Goal: Transaction & Acquisition: Purchase product/service

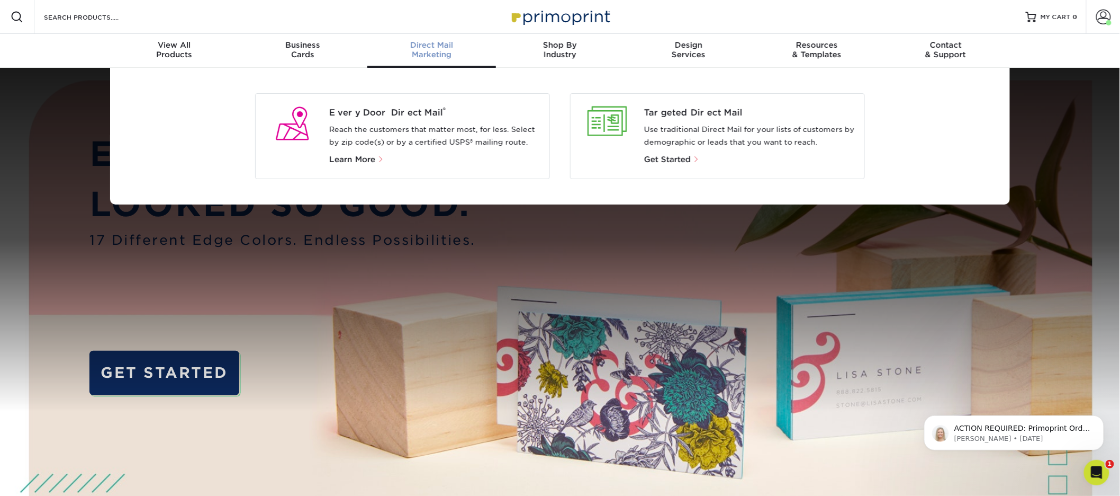
click at [481, 123] on p "Reach the customers that matter most, for less. Select by zip code(s) or by a c…" at bounding box center [435, 135] width 212 height 25
click at [397, 119] on div "Every Door Direct Mail ® Reach the customers that matter most, for less. Select…" at bounding box center [439, 135] width 220 height 59
click at [389, 136] on p "Reach the customers that matter most, for less. Select by zip code(s) or by a c…" at bounding box center [435, 135] width 212 height 25
click at [298, 122] on div at bounding box center [292, 123] width 57 height 34
click at [396, 114] on span "Every Door Direct Mail ®" at bounding box center [435, 112] width 212 height 13
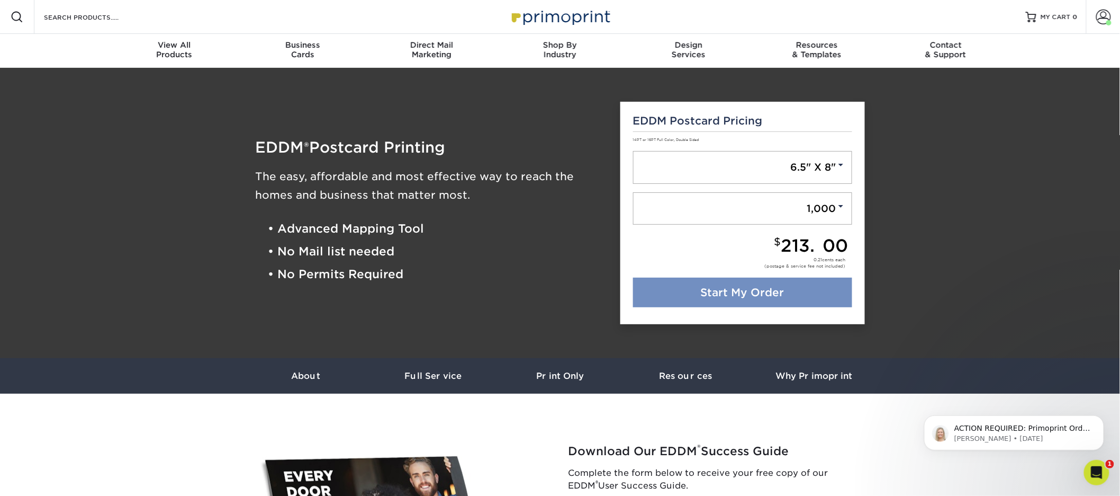
click at [814, 292] on link "Start My Order" at bounding box center [743, 292] width 220 height 30
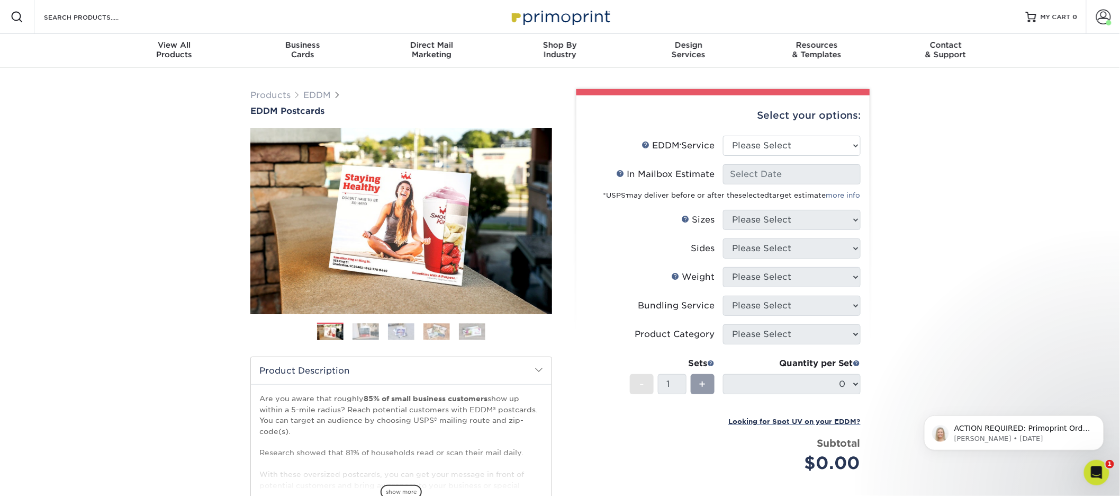
click at [799, 156] on li "EDDM Service Help EDDM ® Service Please Select Full Service Print Only" at bounding box center [723, 150] width 275 height 29
click at [801, 146] on select "Please Select Full Service Print Only" at bounding box center [792, 146] width 138 height 20
select select "full_service"
click at [723, 136] on select "Please Select Full Service Print Only" at bounding box center [792, 146] width 138 height 20
select select "-1"
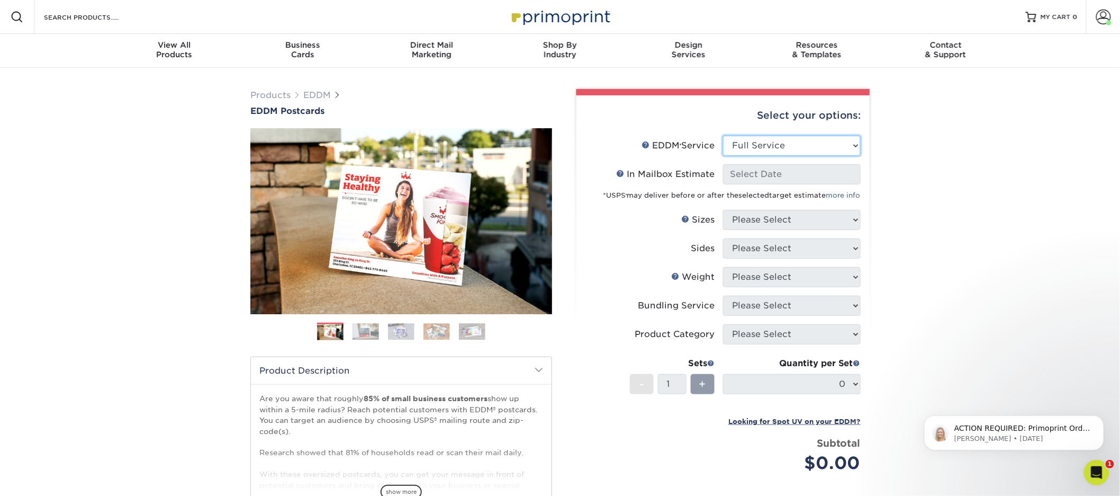
select select "-1"
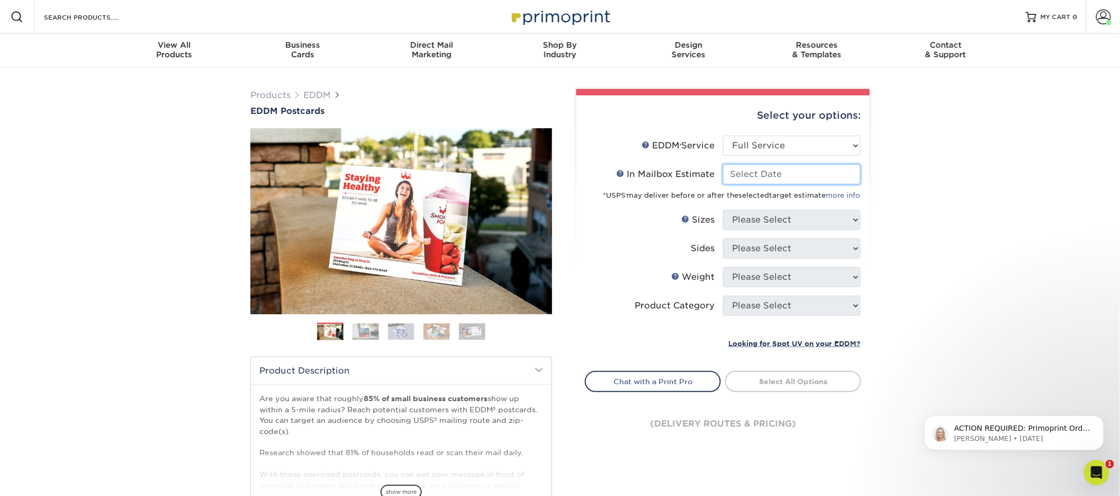
click at [777, 176] on input "In Mailbox Estimate Help In Mailbox Estimate" at bounding box center [792, 174] width 138 height 20
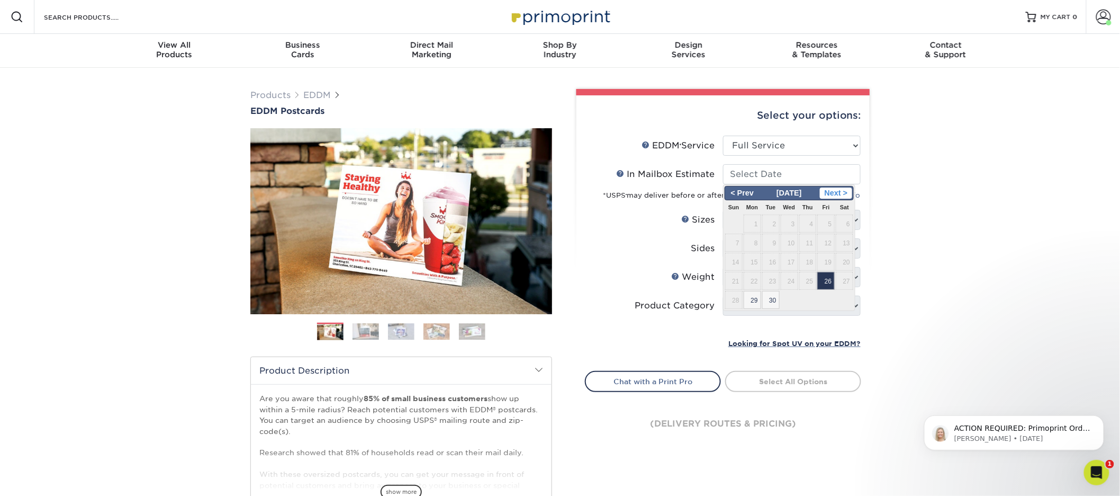
click at [848, 196] on span "Next >" at bounding box center [836, 193] width 32 height 12
click at [822, 221] on span "3" at bounding box center [825, 223] width 17 height 18
type input "2025-10-03"
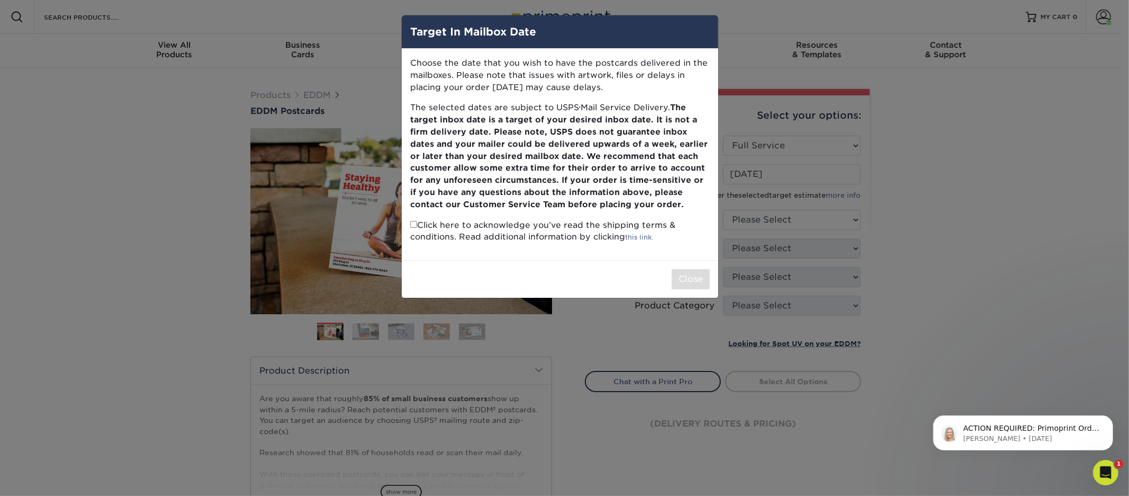
click at [415, 225] on input "checkbox" at bounding box center [413, 224] width 7 height 7
checkbox input "true"
click at [687, 275] on button "Close" at bounding box center [691, 279] width 38 height 20
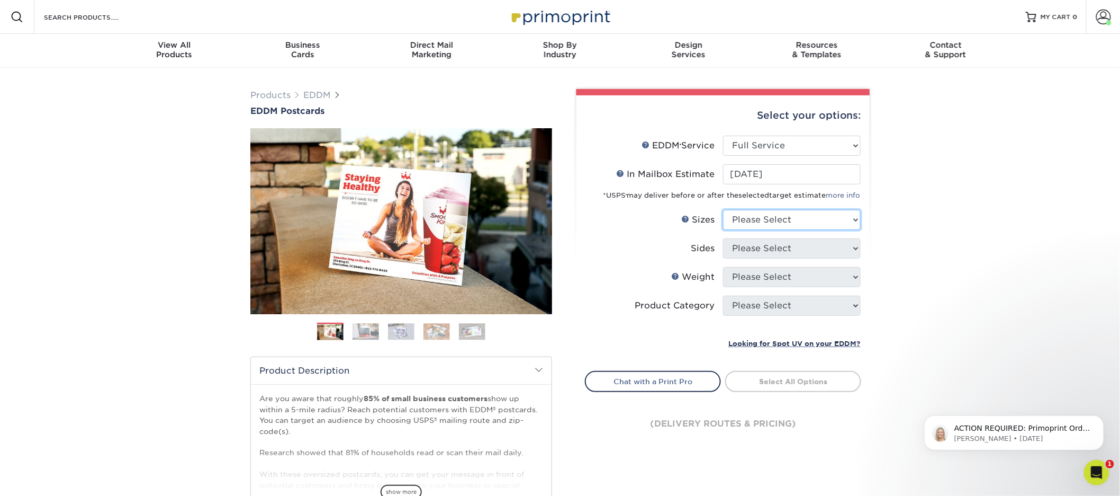
click at [797, 210] on select "Please Select 4.5" x 12" 6" x 12" 6.5" x 8" 6.5" x 9" 6.5" x 12" 7" x 8.5" 8" x…" at bounding box center [792, 220] width 138 height 20
select select "6.50x8.00"
click at [723, 210] on select "Please Select 4.5" x 12" 6" x 12" 6.5" x 8" 6.5" x 9" 6.5" x 12" 7" x 8.5" 8" x…" at bounding box center [792, 220] width 138 height 20
click at [794, 243] on select "Please Select Print Both Sides Print Front Only" at bounding box center [792, 248] width 138 height 20
select select "13abbda7-1d64-4f25-8bb2-c179b224825d"
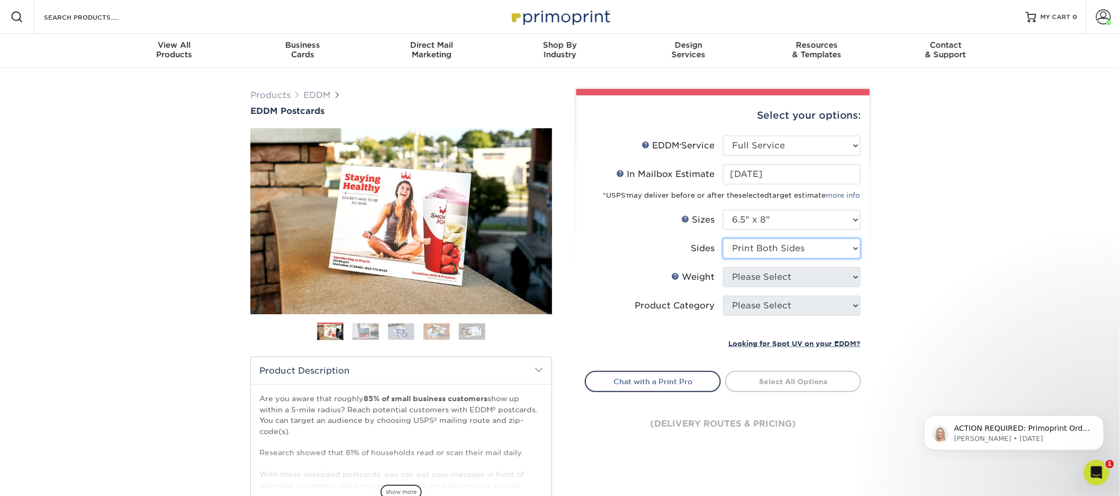
click at [723, 238] on select "Please Select Print Both Sides Print Front Only" at bounding box center [792, 248] width 138 height 20
click at [789, 275] on select "Please Select" at bounding box center [792, 277] width 138 height 20
select select "14PT"
click at [723, 267] on select "Please Select 16PT 14PT" at bounding box center [792, 277] width 138 height 20
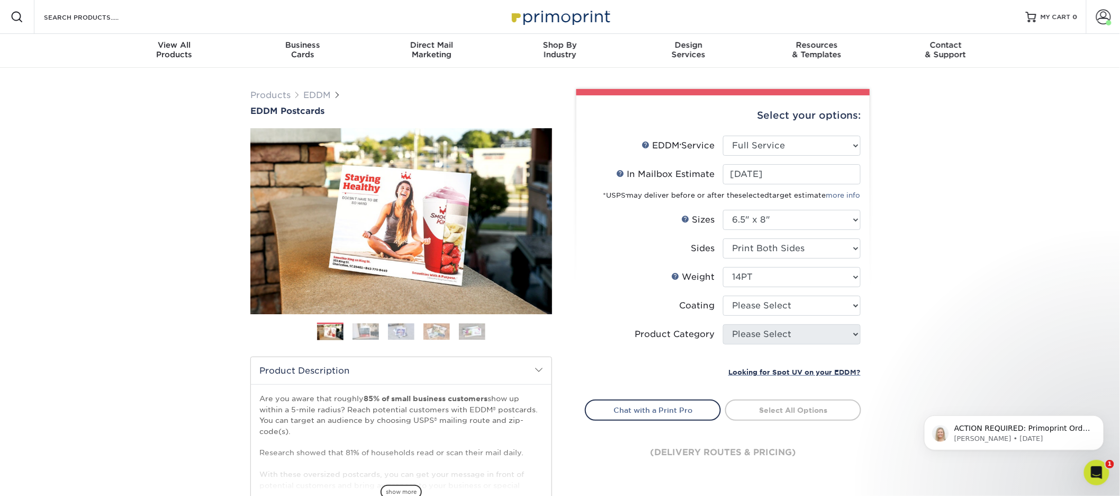
drag, startPoint x: 782, startPoint y: 291, endPoint x: 785, endPoint y: 300, distance: 9.5
click at [782, 291] on li "Weight Help Weight Please Select 16PT 14PT" at bounding box center [723, 281] width 275 height 29
click at [786, 307] on select at bounding box center [792, 305] width 138 height 20
select select "121bb7b5-3b4d-429f-bd8d-bbf80e953313"
click at [723, 295] on select at bounding box center [792, 305] width 138 height 20
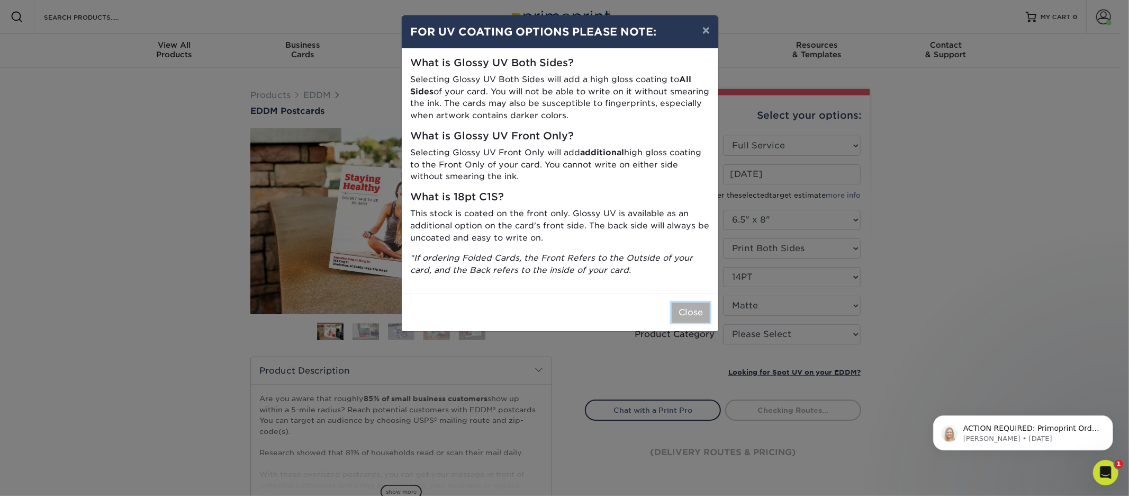
click at [676, 309] on button "Close" at bounding box center [691, 312] width 38 height 20
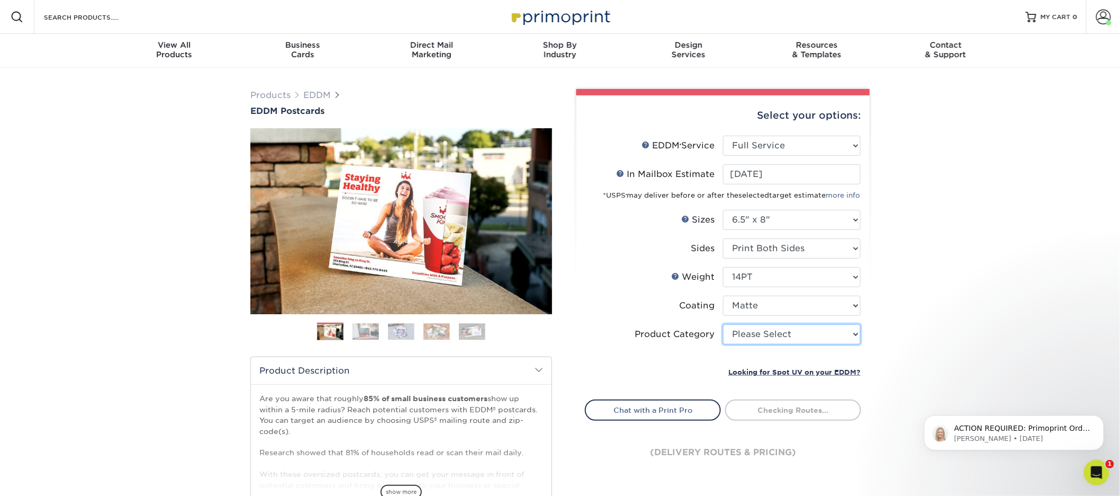
click at [771, 334] on select "Please Select Postcards" at bounding box center [792, 334] width 138 height 20
select select "9b7272e0-d6c8-4c3c-8e97-d3a1bcdab858"
click at [723, 324] on select "Please Select Postcards" at bounding box center [792, 334] width 138 height 20
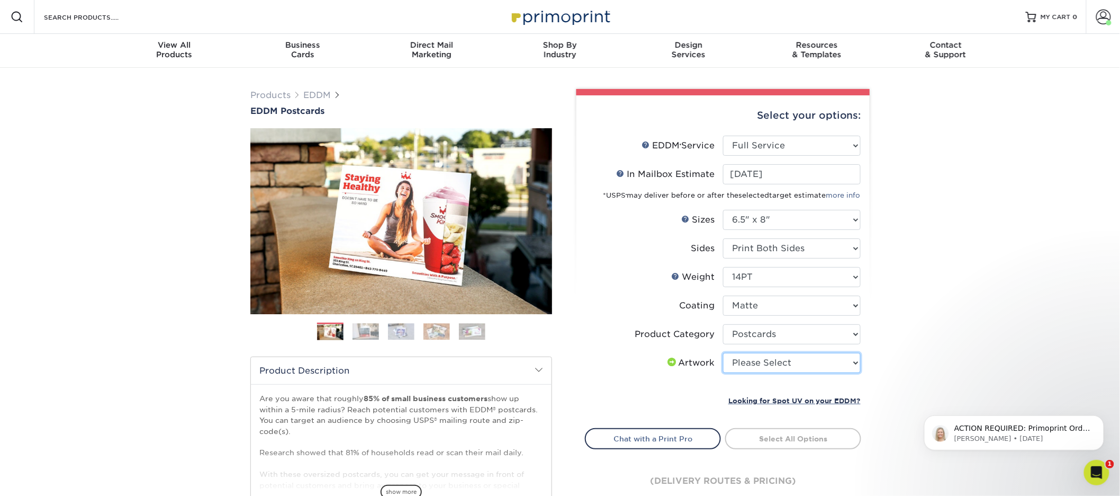
click at [760, 364] on select "Please Select I will upload files I need a design - $150" at bounding box center [792, 363] width 138 height 20
select select "upload"
click at [723, 353] on select "Please Select I will upload files I need a design - $150" at bounding box center [792, 363] width 138 height 20
click at [765, 435] on link "Select Routes" at bounding box center [793, 437] width 136 height 19
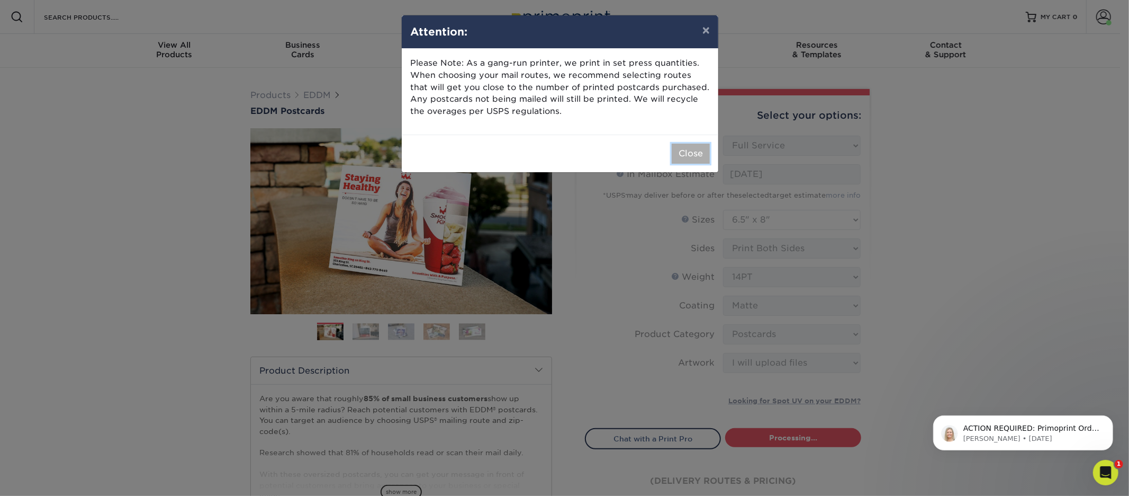
click at [682, 151] on button "Close" at bounding box center [691, 153] width 38 height 20
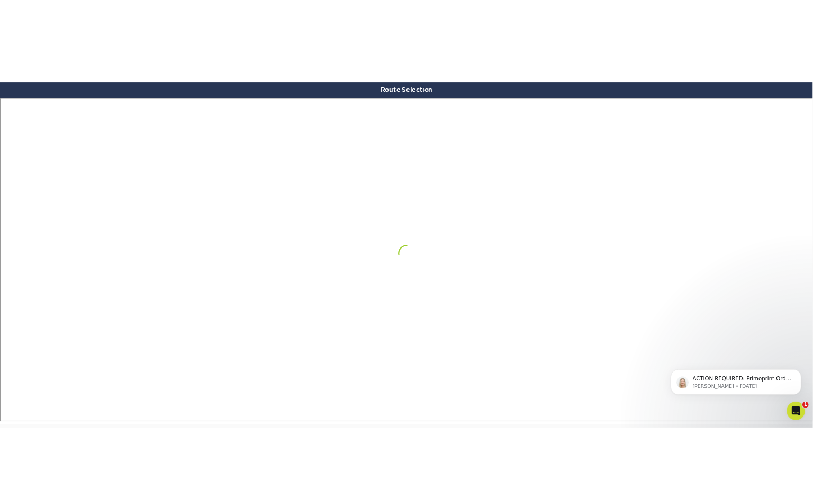
scroll to position [617, 0]
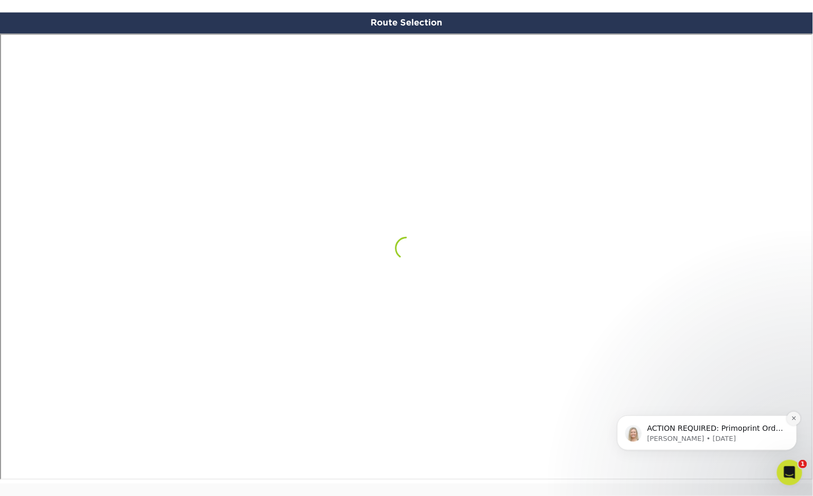
click at [796, 419] on icon "Dismiss notification" at bounding box center [794, 418] width 6 height 6
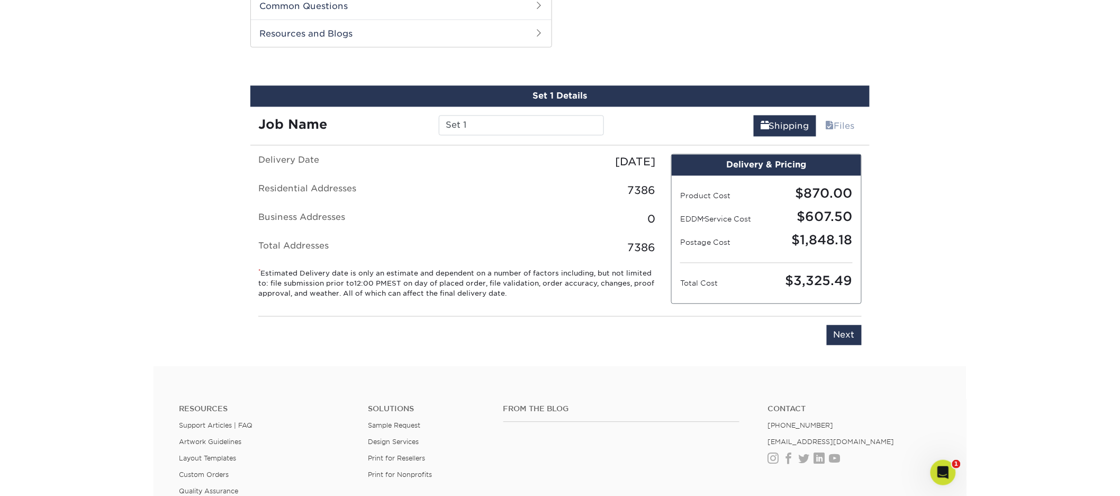
scroll to position [538, 0]
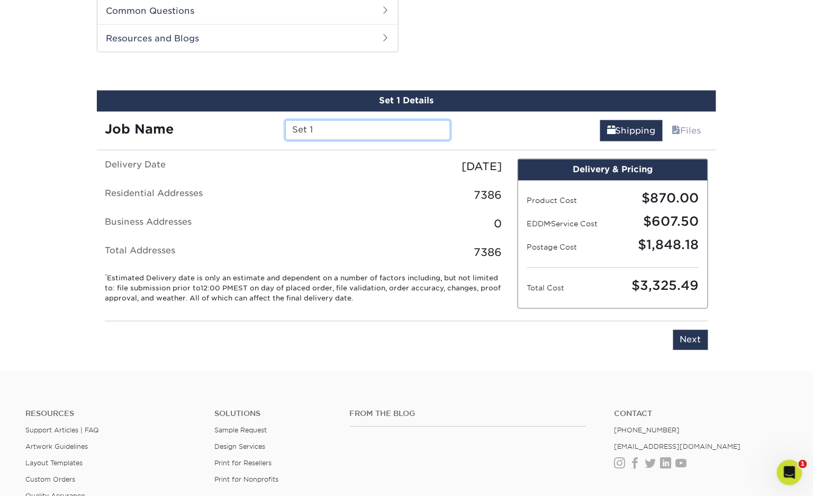
click at [354, 130] on input "Set 1" at bounding box center [367, 130] width 165 height 20
click at [364, 131] on input "Oct out of town SOI Postcard" at bounding box center [367, 130] width 165 height 20
click at [380, 128] on input "Oct out of town SOI Postcard" at bounding box center [367, 130] width 165 height 20
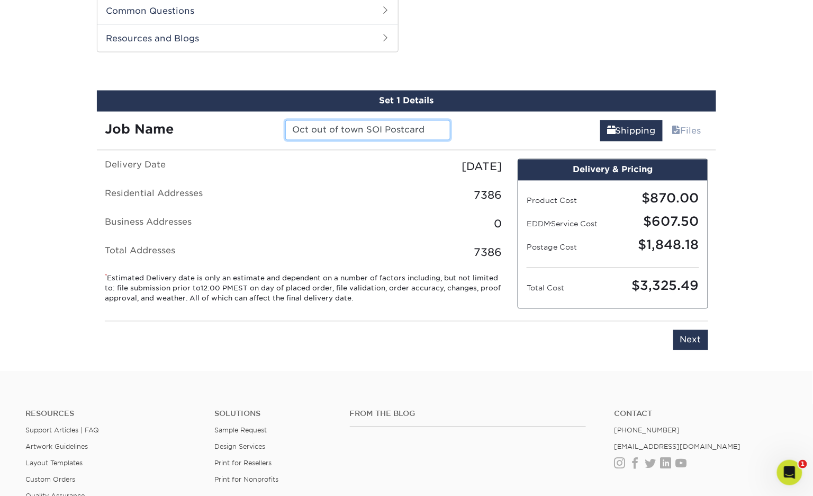
click at [380, 128] on input "Oct out of town SOI Postcard" at bounding box center [367, 130] width 165 height 20
type input "Oct out of town eddm"
click at [699, 345] on input "Next" at bounding box center [690, 340] width 35 height 20
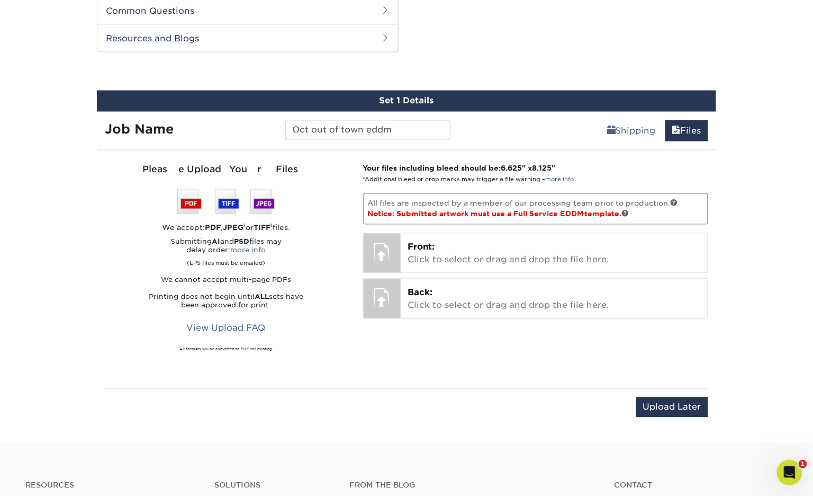
click at [331, 358] on div "Please Upload Your Files We accept: PDF , JPEG 1 or TIFF 1 files. Submitting AI…" at bounding box center [226, 269] width 242 height 212
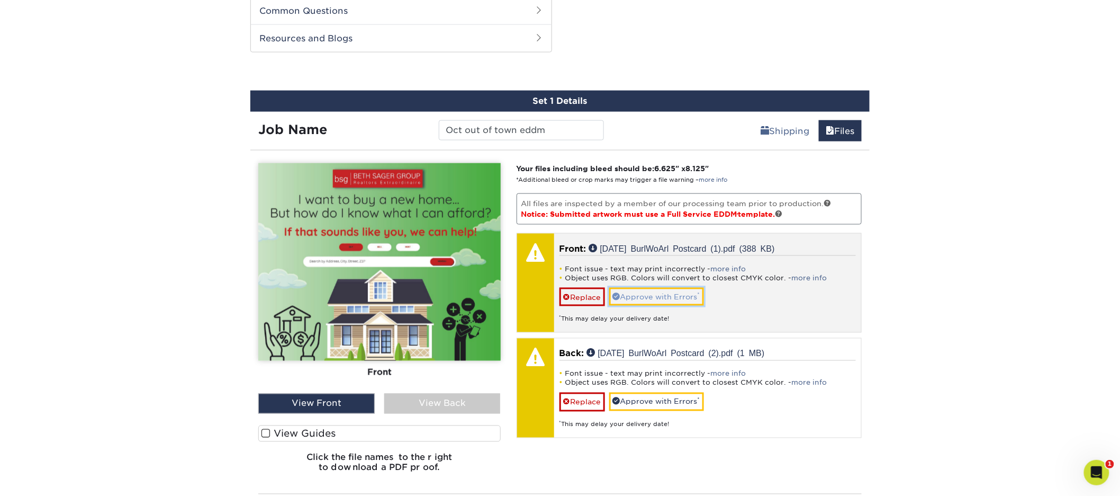
click at [640, 294] on link "Approve with Errors *" at bounding box center [656, 296] width 95 height 18
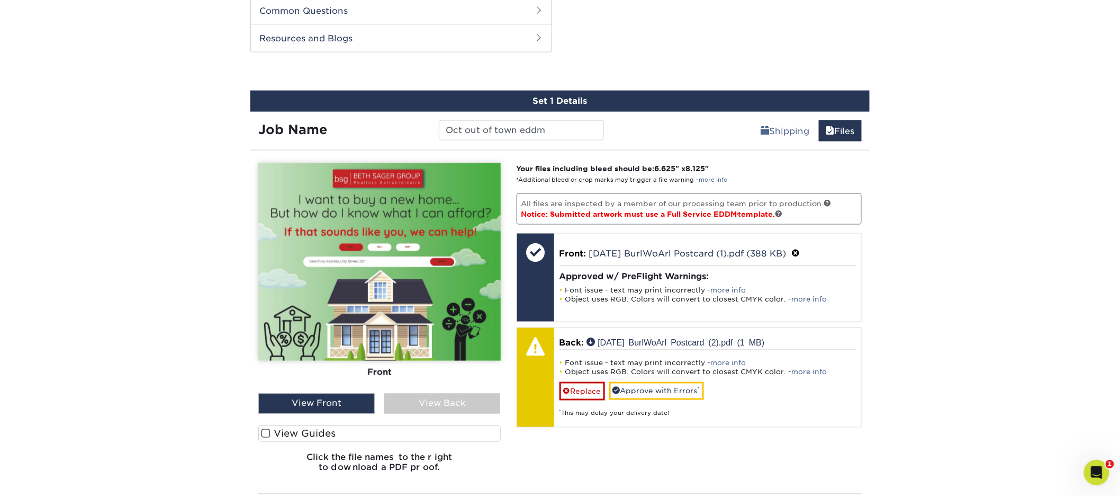
click at [461, 400] on div "View Back" at bounding box center [442, 403] width 116 height 20
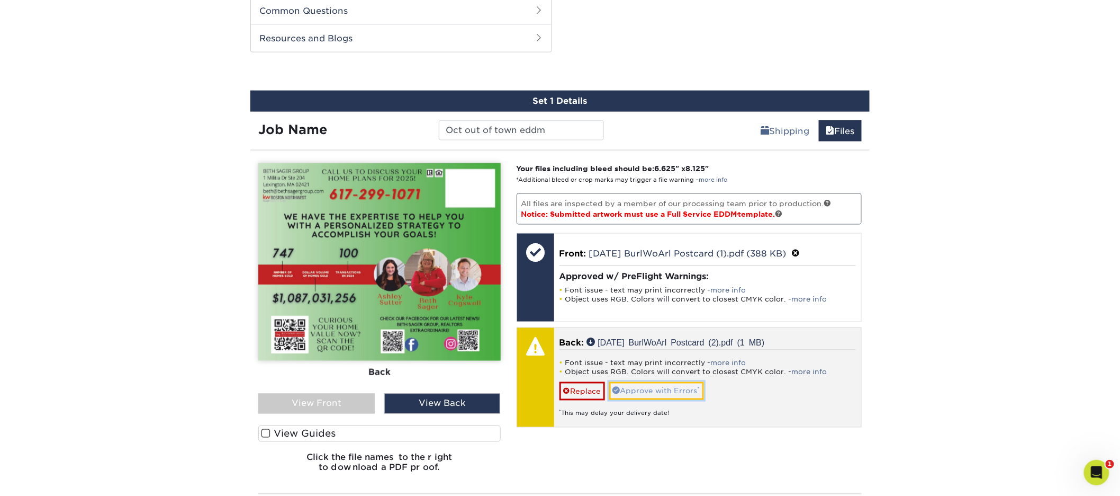
click at [676, 392] on link "Approve with Errors *" at bounding box center [656, 391] width 95 height 18
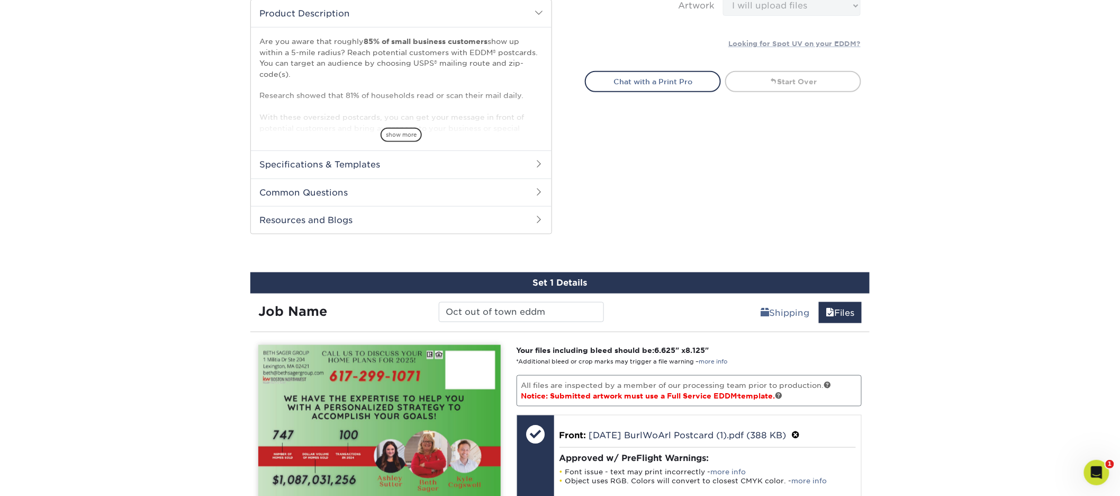
scroll to position [595, 0]
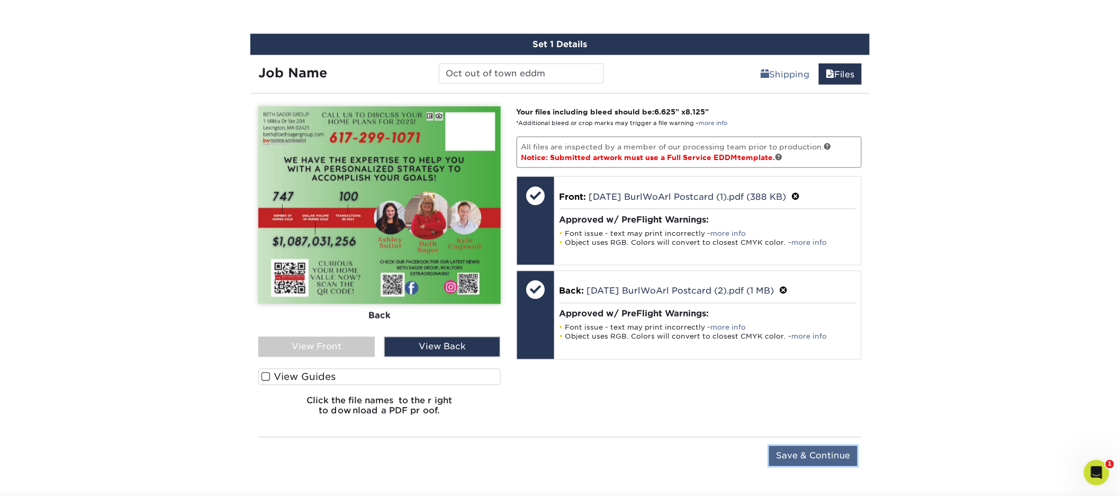
click at [827, 460] on input "Save & Continue" at bounding box center [813, 456] width 88 height 20
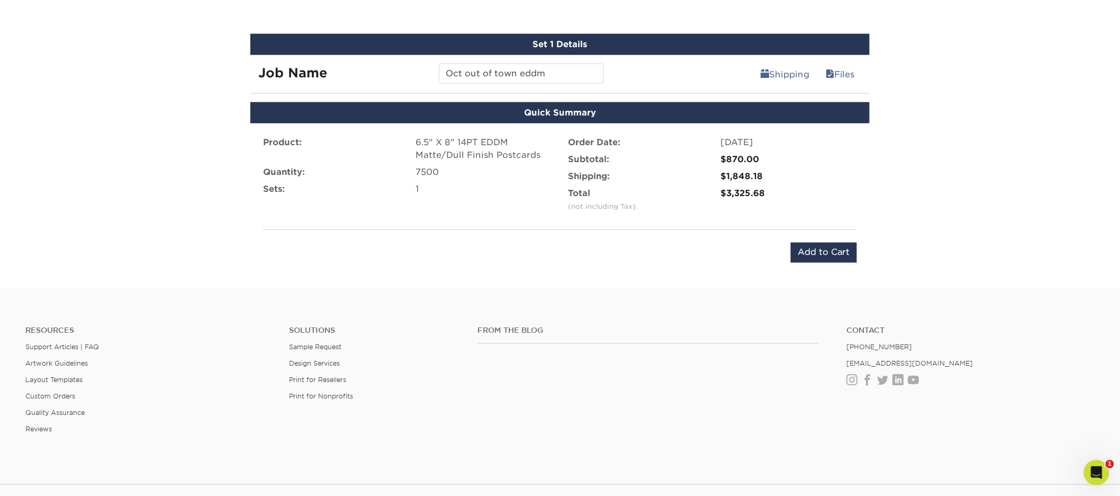
click at [744, 190] on div "$3,325.68" at bounding box center [789, 193] width 137 height 13
copy div "3,325.68"
click at [834, 249] on input "Add to Cart" at bounding box center [824, 252] width 66 height 20
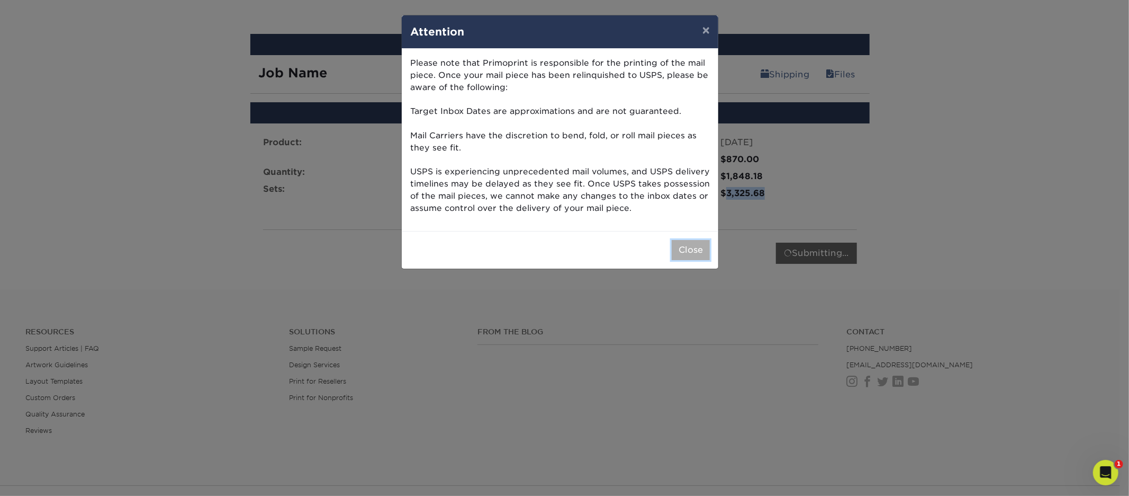
click at [692, 244] on button "Close" at bounding box center [691, 250] width 38 height 20
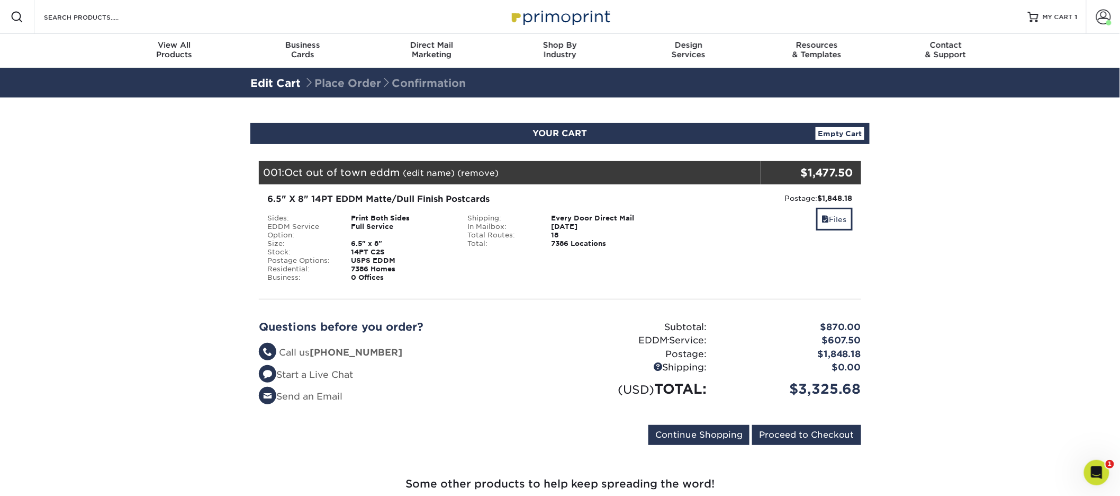
click at [815, 389] on div "$3,325.68" at bounding box center [792, 389] width 155 height 20
copy div "3,325.68"
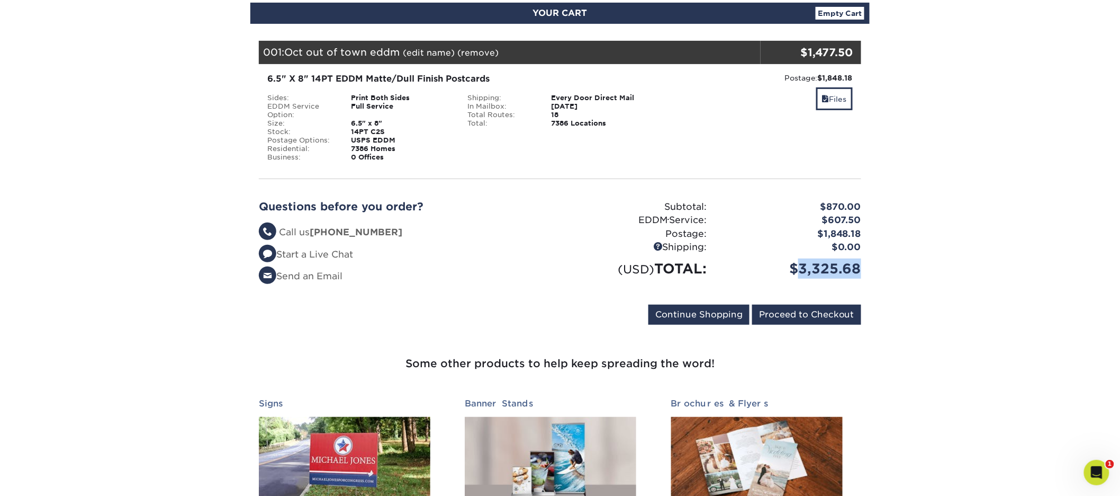
scroll to position [227, 0]
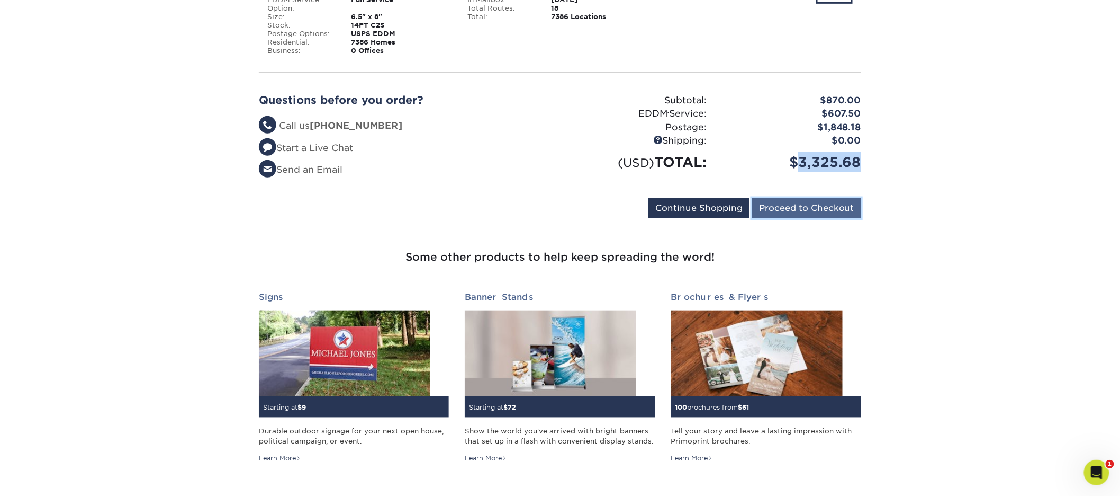
click at [837, 203] on input "Proceed to Checkout" at bounding box center [806, 208] width 109 height 20
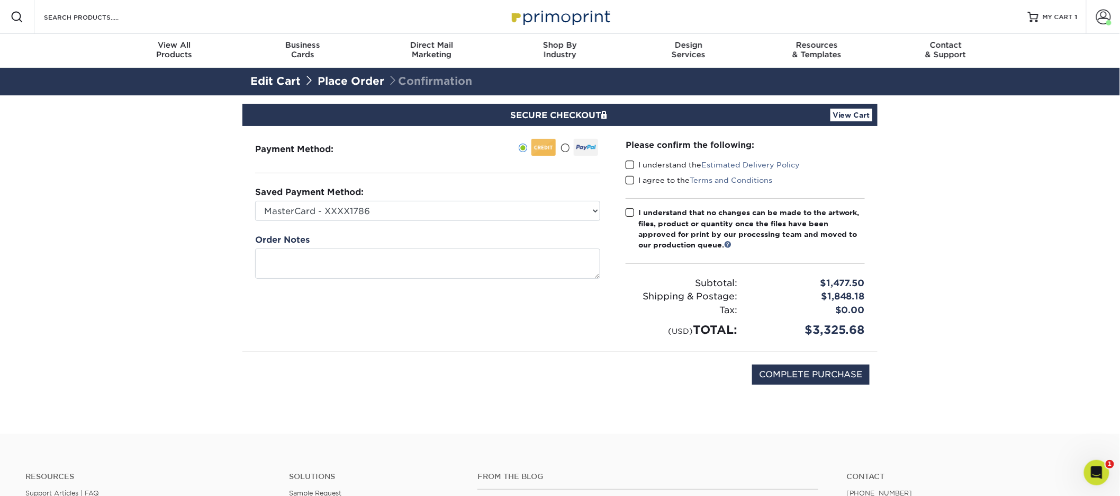
click at [629, 165] on span at bounding box center [630, 165] width 9 height 10
click at [0, 0] on input "I understand the Estimated Delivery Policy" at bounding box center [0, 0] width 0 height 0
click at [631, 181] on span at bounding box center [630, 180] width 9 height 10
click at [0, 0] on input "I agree to the Terms and Conditions" at bounding box center [0, 0] width 0 height 0
click at [632, 211] on span at bounding box center [630, 213] width 9 height 10
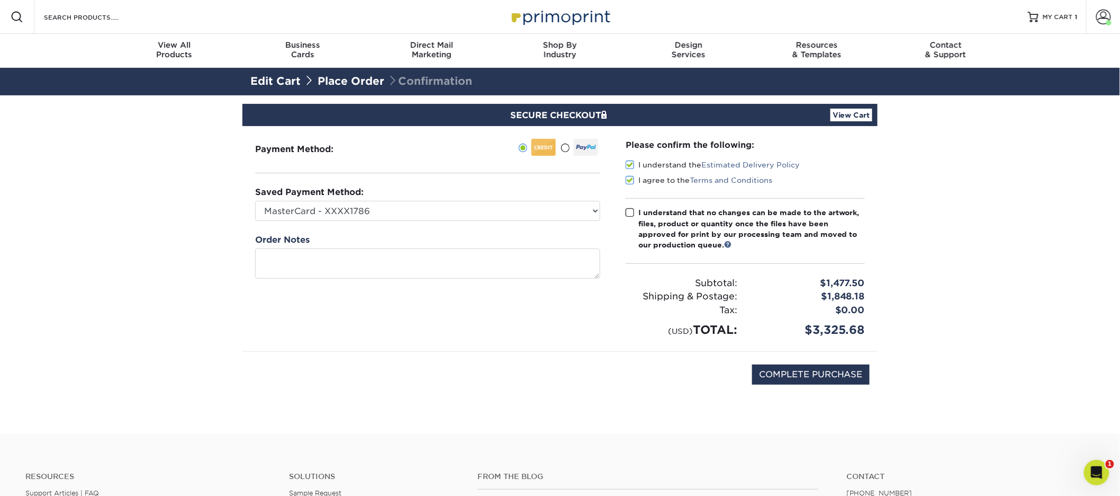
click at [0, 0] on input "I understand that no changes can be made to the artwork, files, product or quan…" at bounding box center [0, 0] width 0 height 0
click at [824, 328] on div "$3,325.68" at bounding box center [809, 329] width 128 height 17
click at [840, 329] on div "$3,325.68" at bounding box center [809, 329] width 128 height 17
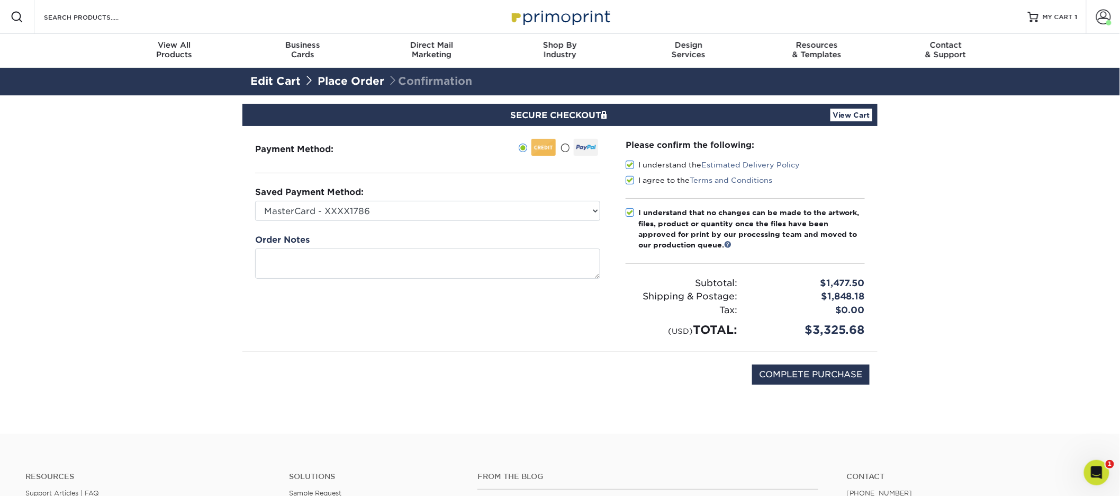
click at [840, 329] on div "$3,325.68" at bounding box center [809, 329] width 128 height 17
click at [813, 375] on input "COMPLETE PURCHASE" at bounding box center [811, 374] width 118 height 20
type input "PROCESSING, PLEASE WAIT..."
